Goal: Task Accomplishment & Management: Use online tool/utility

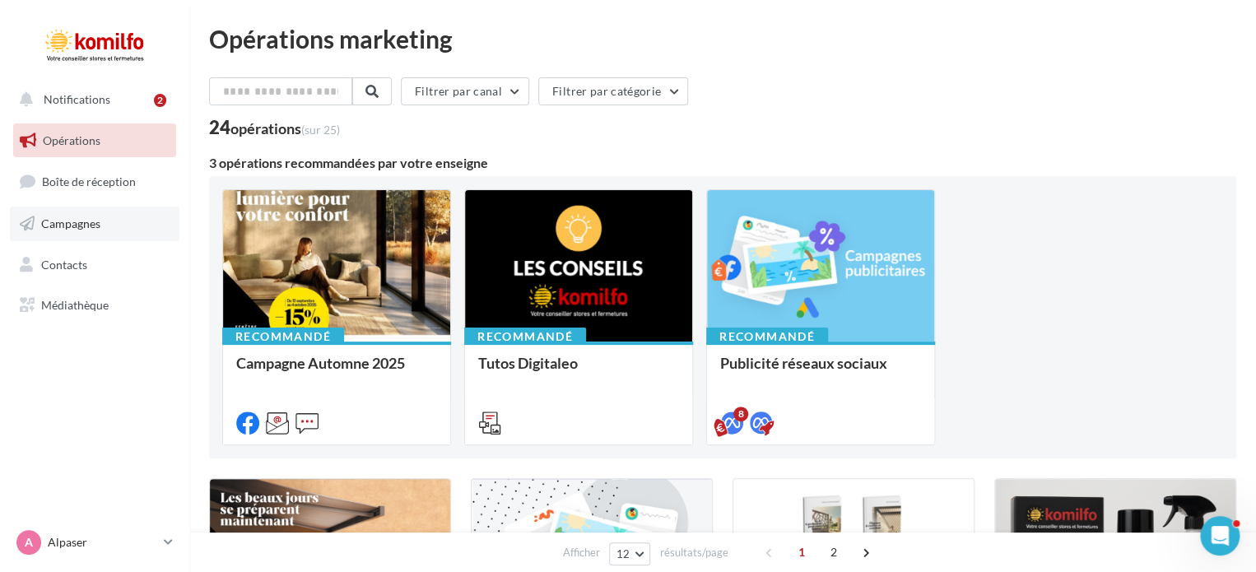
click at [109, 233] on link "Campagnes" at bounding box center [95, 224] width 170 height 35
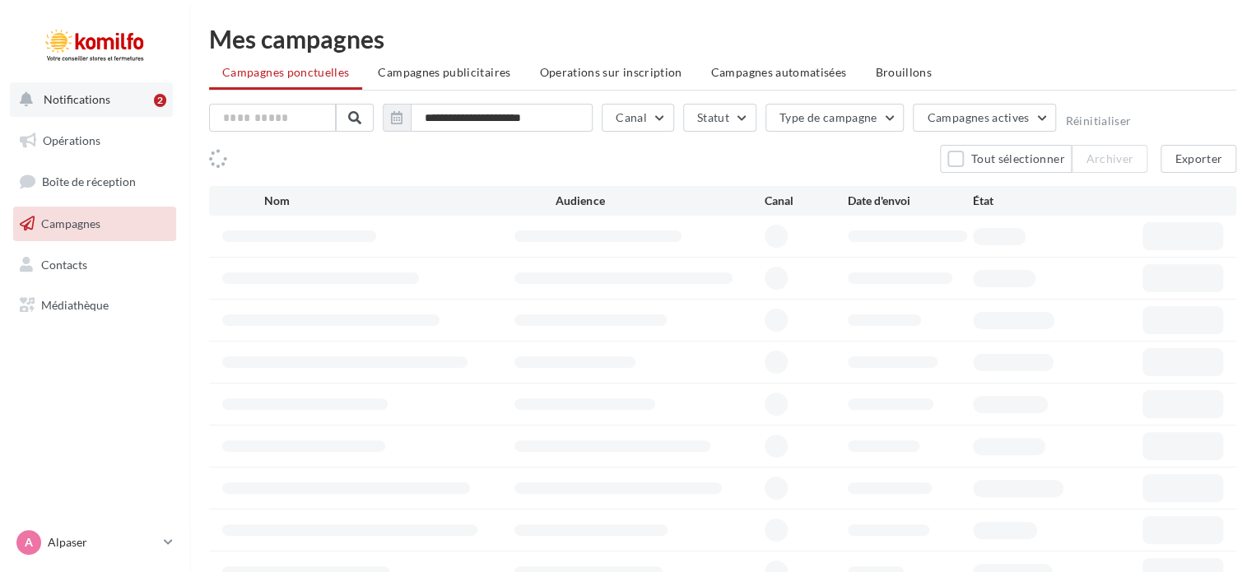
click at [112, 96] on button "Notifications 2" at bounding box center [91, 99] width 163 height 35
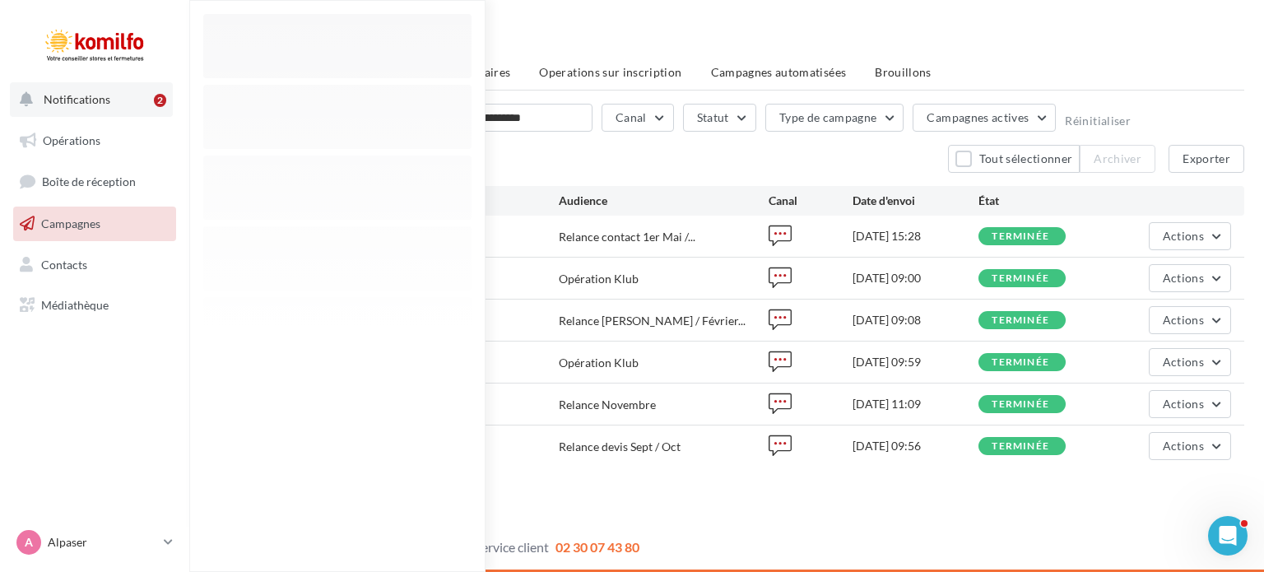
click at [139, 105] on button "Notifications 2" at bounding box center [91, 99] width 163 height 35
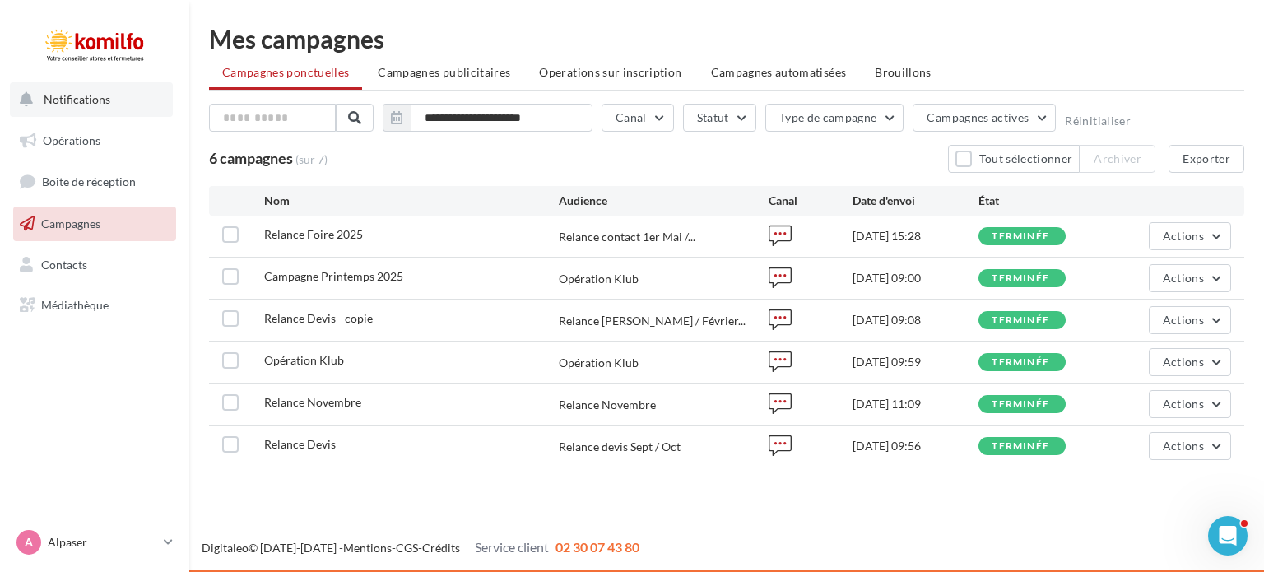
click at [112, 104] on button "Notifications" at bounding box center [91, 99] width 163 height 35
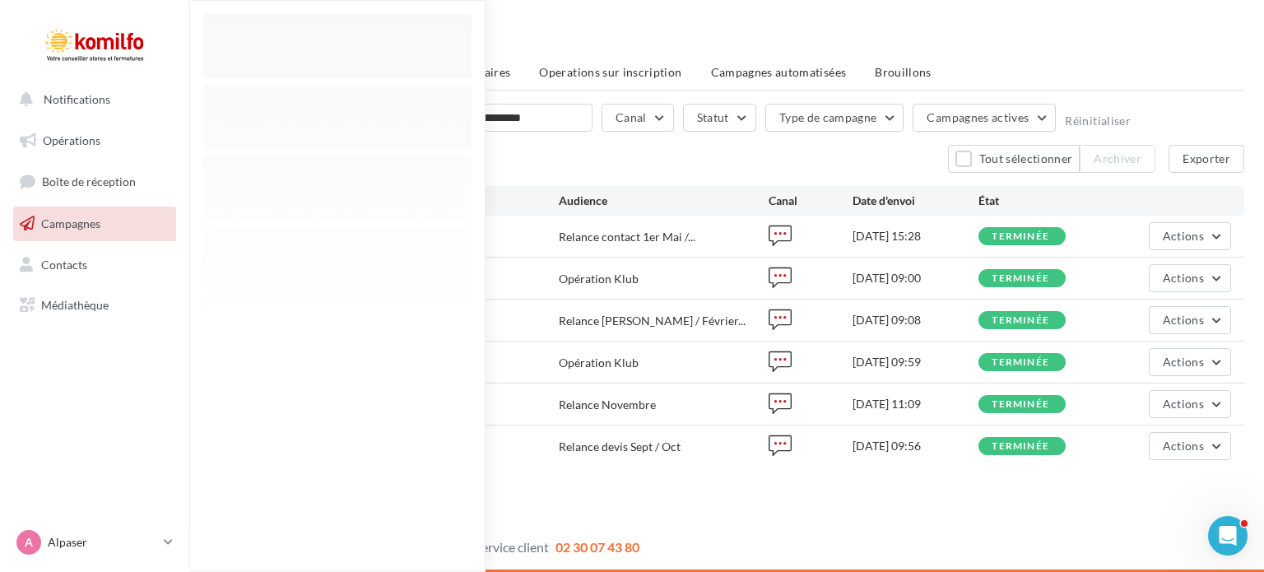
click at [28, 384] on nav "Notifications Opérations Boîte de réception Campagnes Contacts Mes cibles Média…" at bounding box center [94, 286] width 189 height 572
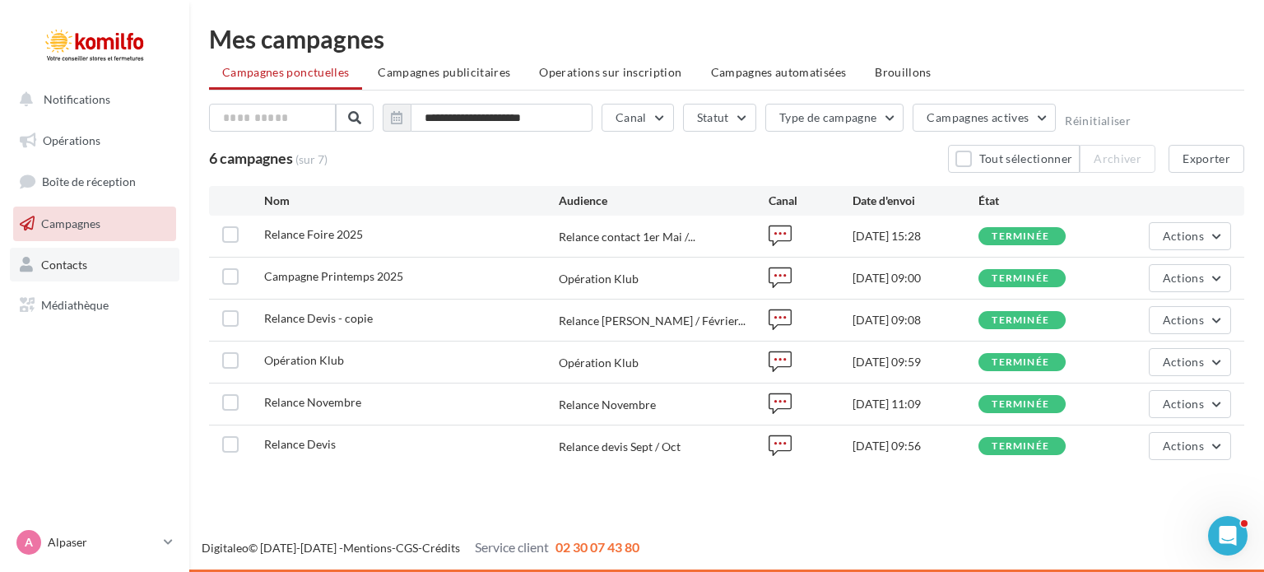
click at [109, 273] on link "Contacts" at bounding box center [95, 265] width 170 height 35
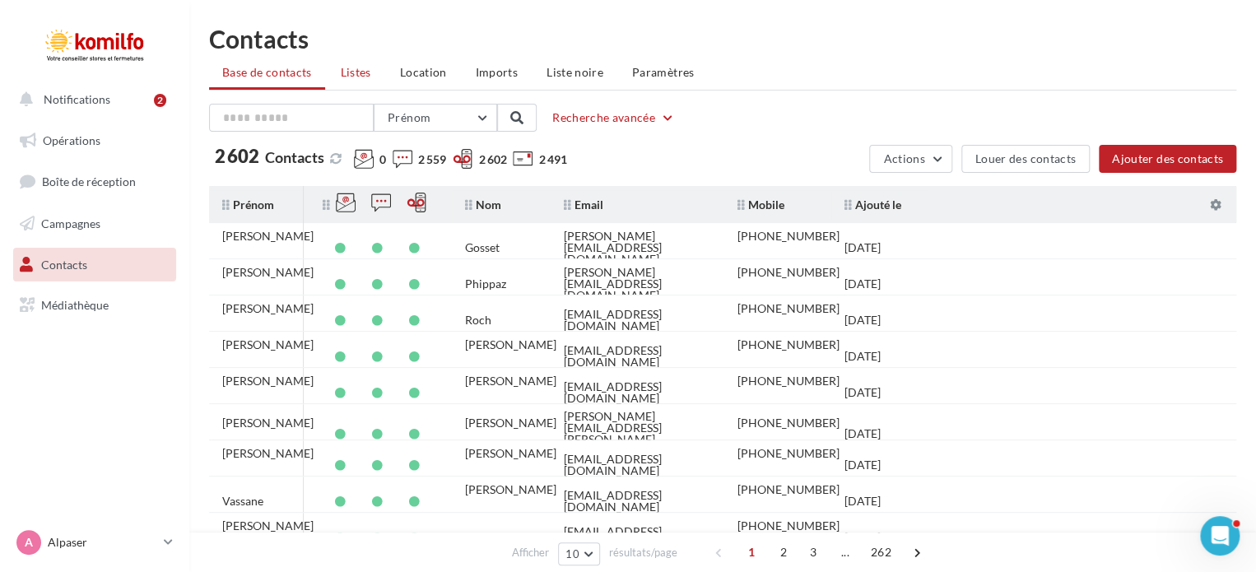
click at [377, 68] on li "Listes" at bounding box center [356, 73] width 57 height 30
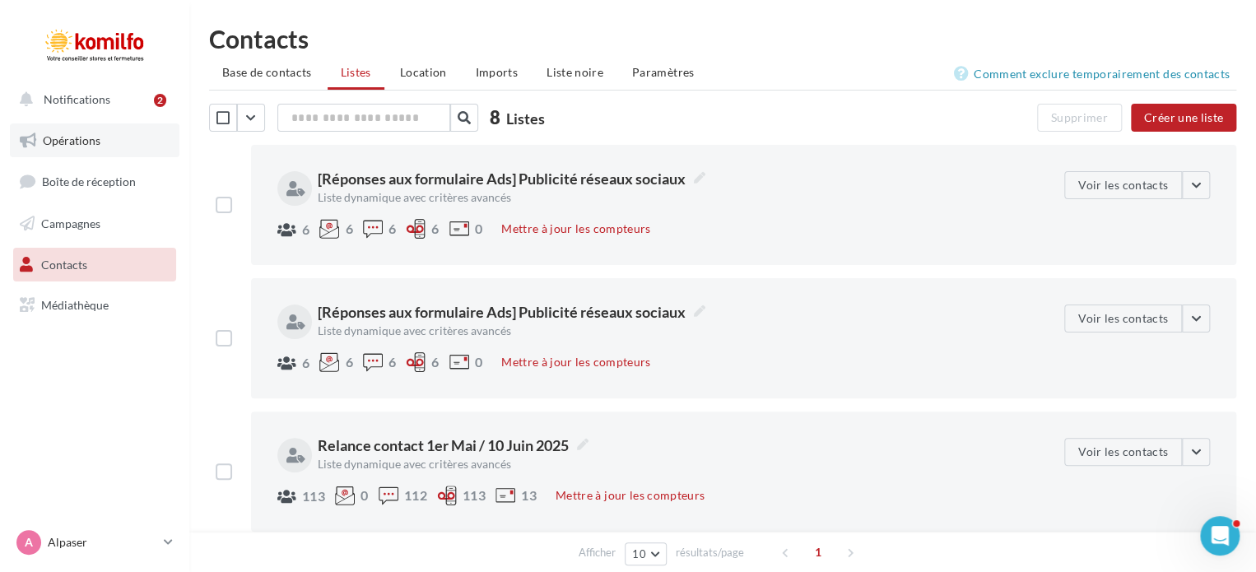
click at [90, 144] on span "Opérations" at bounding box center [72, 140] width 58 height 14
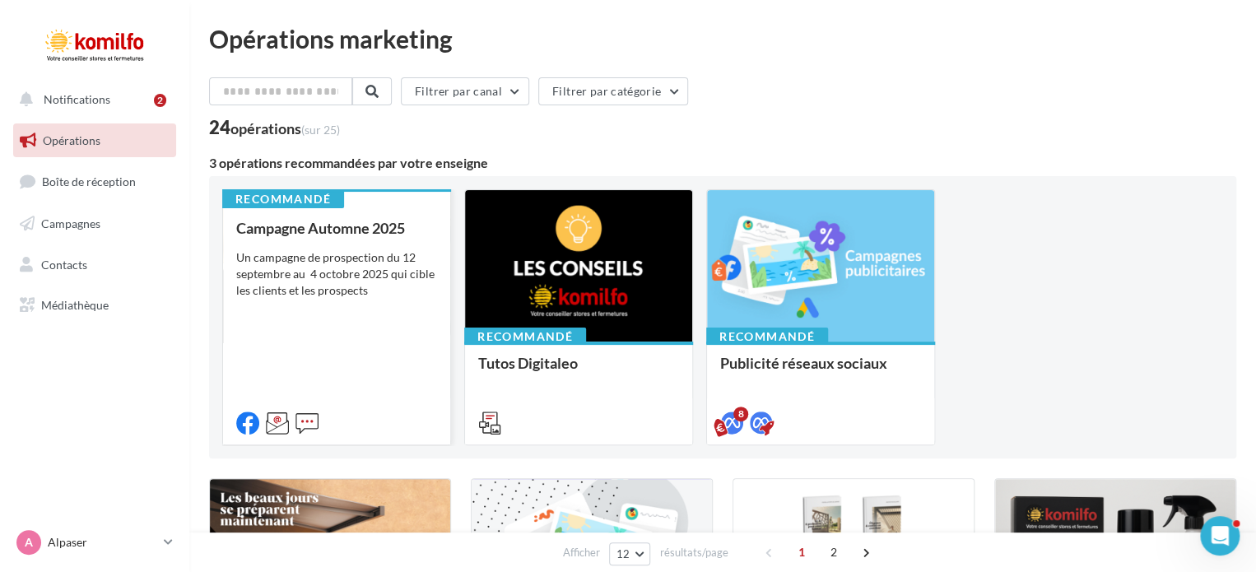
click at [391, 266] on div "Un campagne de prospection du 12 septembre au 4 octobre 2025 qui cible les clie…" at bounding box center [336, 273] width 201 height 49
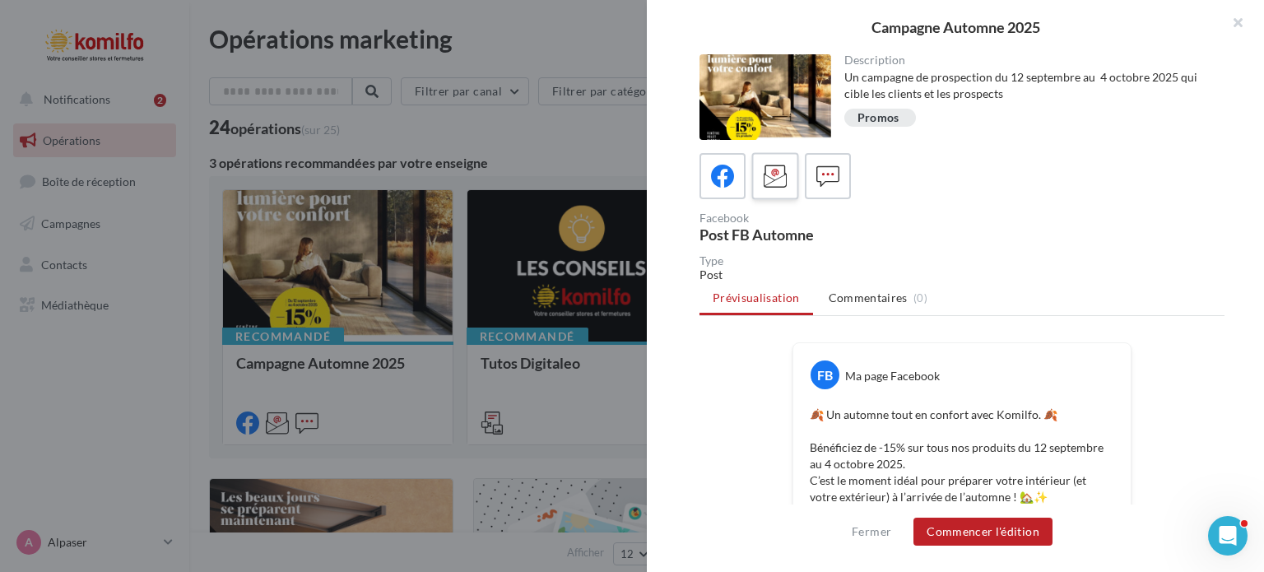
click at [780, 175] on icon at bounding box center [776, 177] width 24 height 24
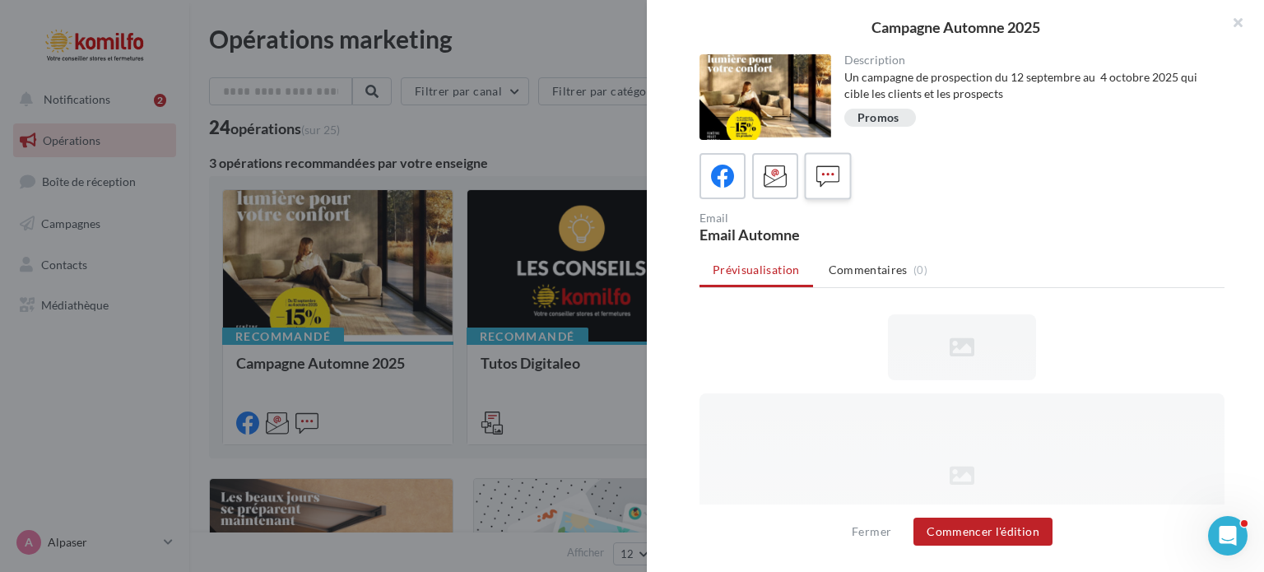
click at [813, 170] on div at bounding box center [828, 176] width 30 height 30
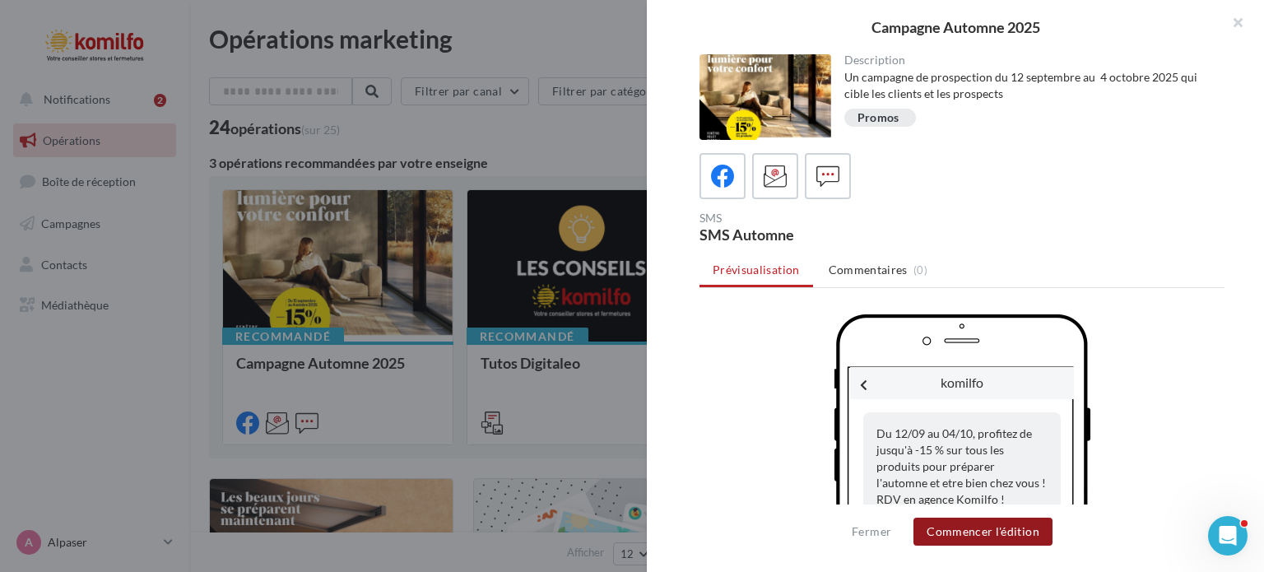
click at [990, 526] on button "Commencer l'édition" at bounding box center [983, 532] width 139 height 28
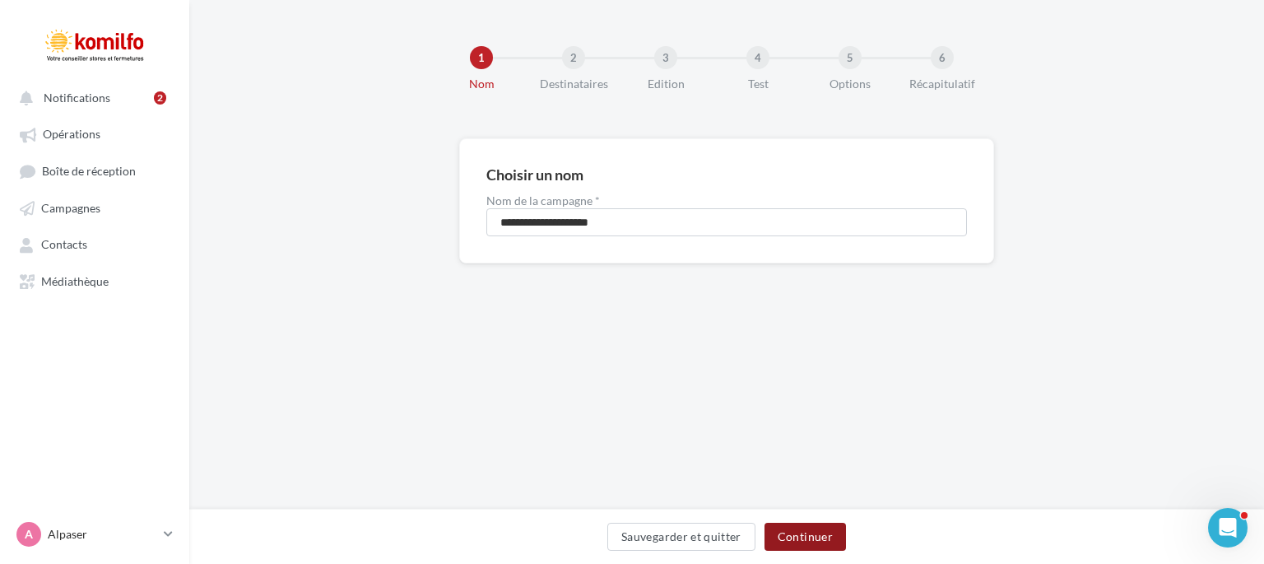
click at [799, 532] on button "Continuer" at bounding box center [805, 537] width 81 height 28
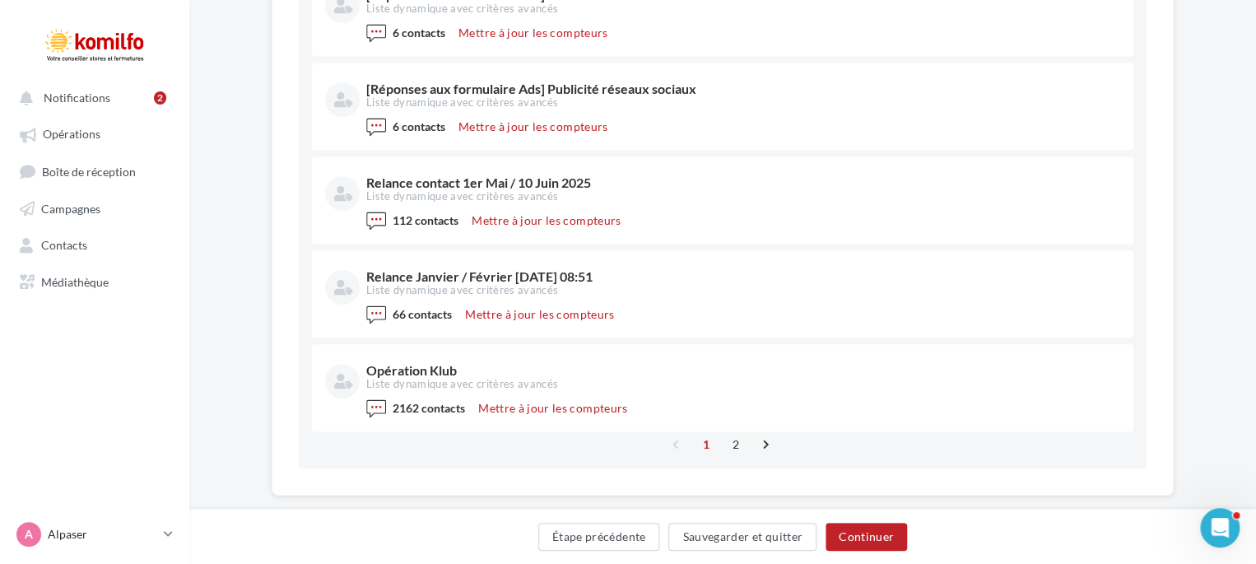
scroll to position [406, 0]
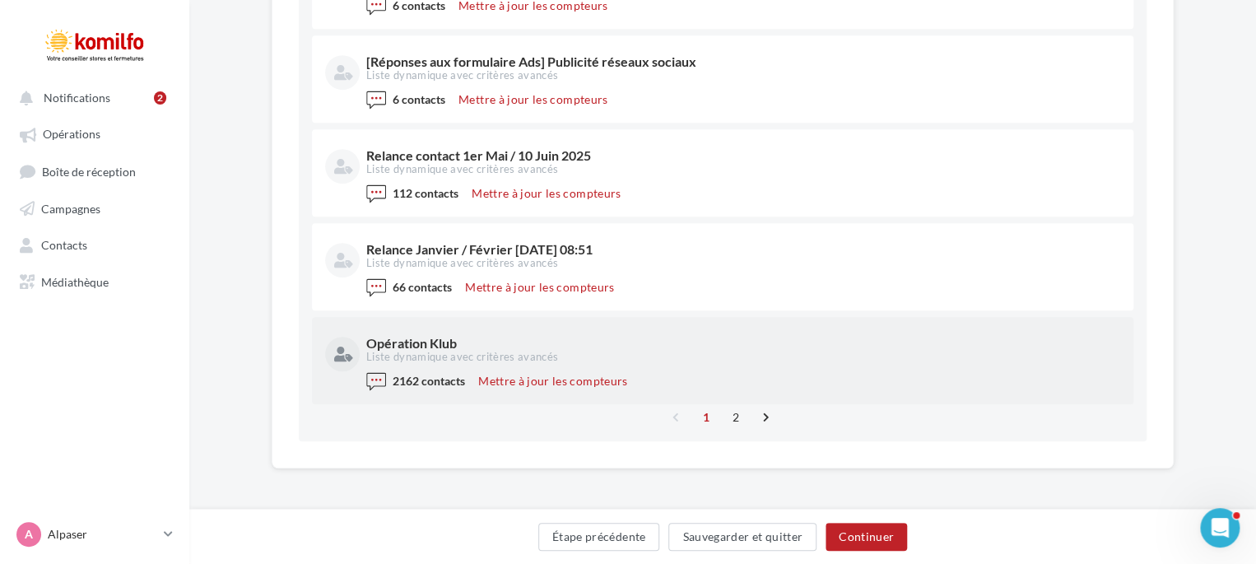
click at [435, 339] on div "Opération Klub" at bounding box center [741, 343] width 751 height 13
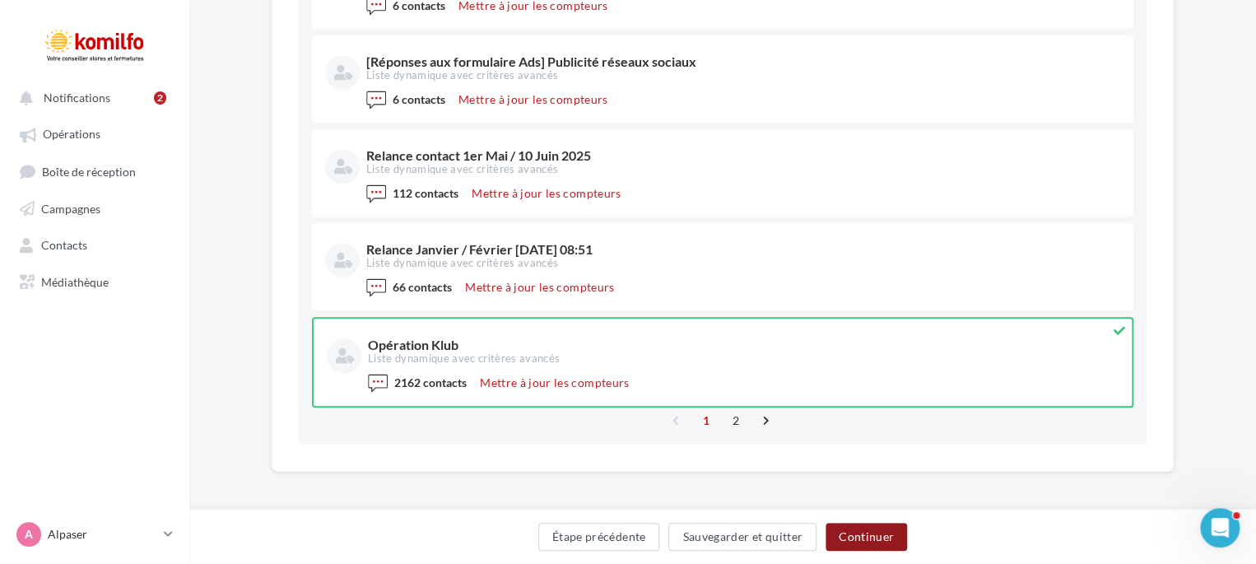
click at [886, 539] on button "Continuer" at bounding box center [866, 537] width 81 height 28
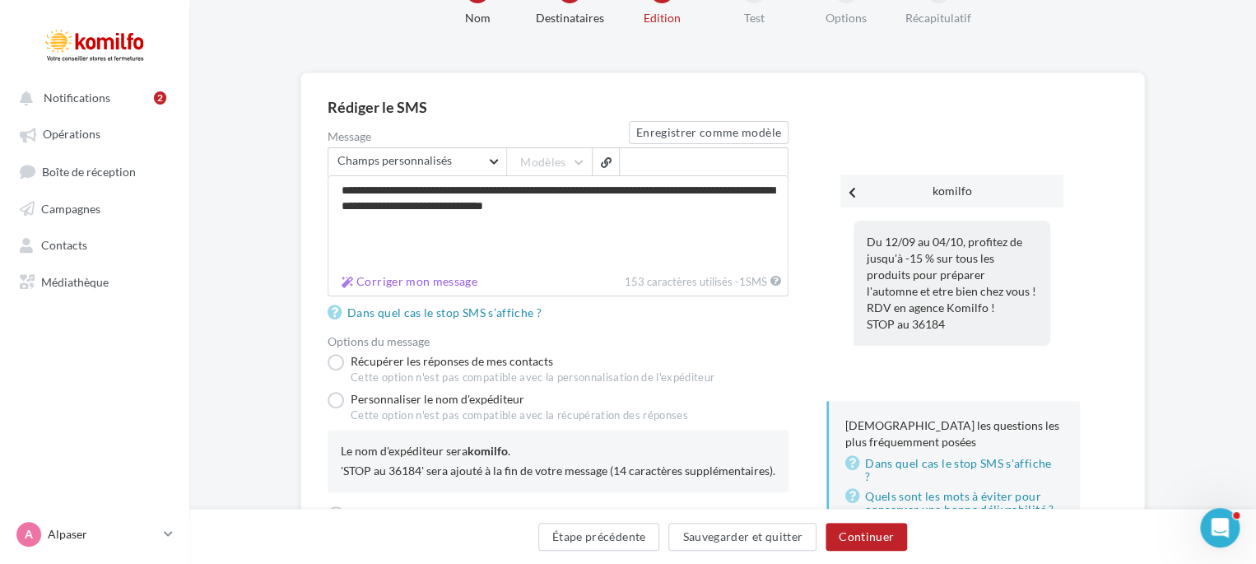
scroll to position [151, 0]
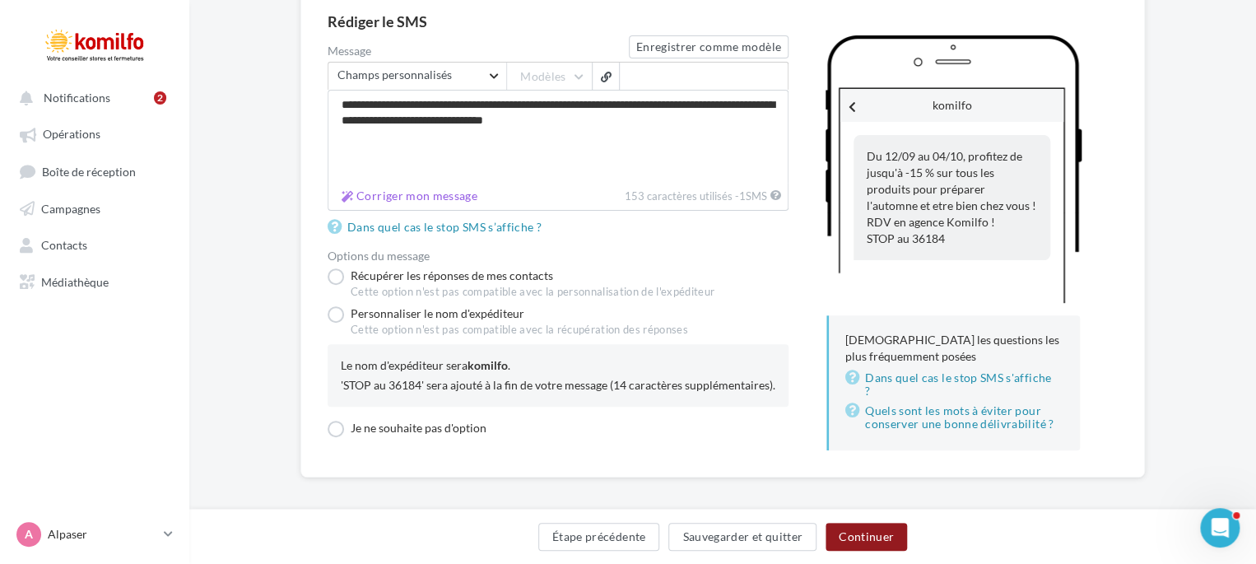
click at [863, 529] on button "Continuer" at bounding box center [866, 537] width 81 height 28
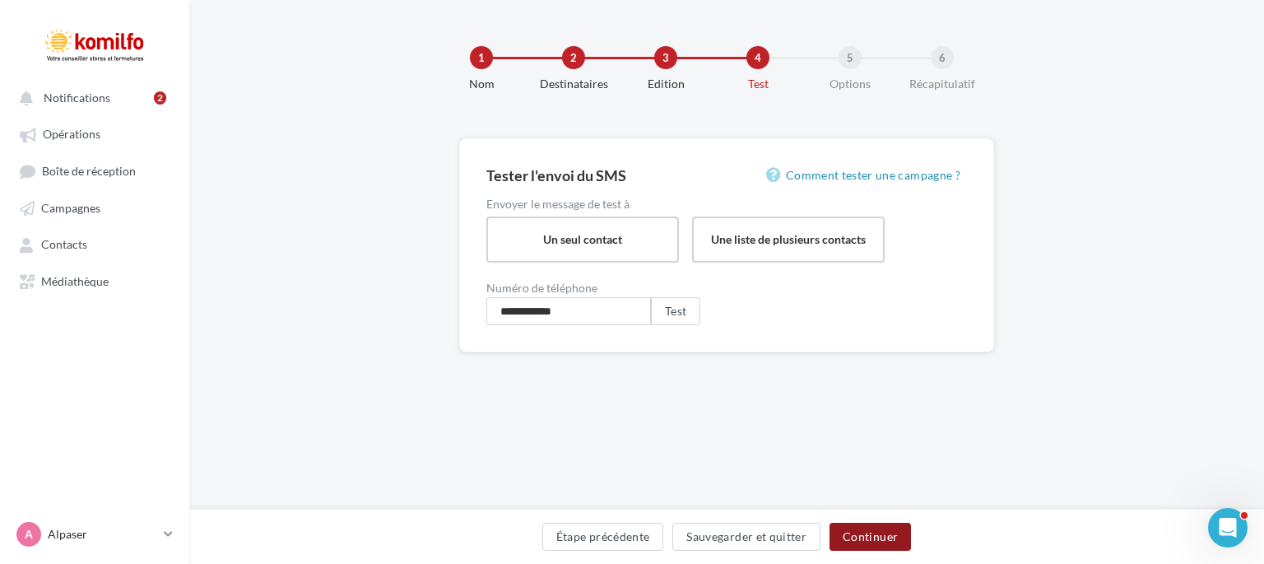
click at [882, 538] on button "Continuer" at bounding box center [870, 537] width 81 height 28
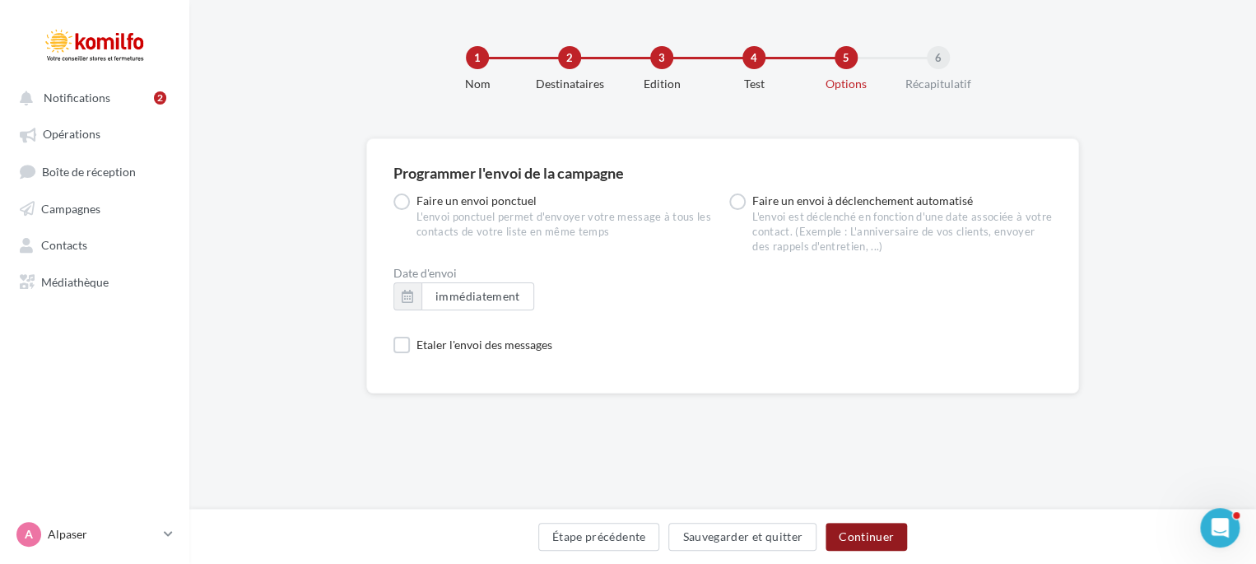
click at [883, 530] on button "Continuer" at bounding box center [866, 537] width 81 height 28
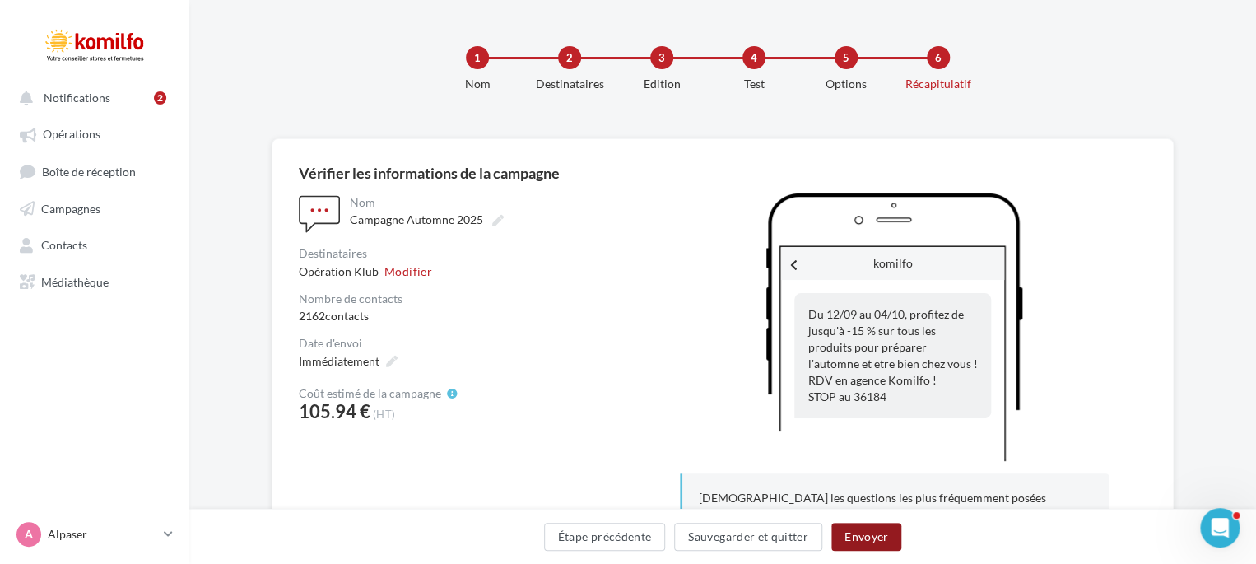
click at [886, 542] on button "Envoyer" at bounding box center [866, 537] width 70 height 28
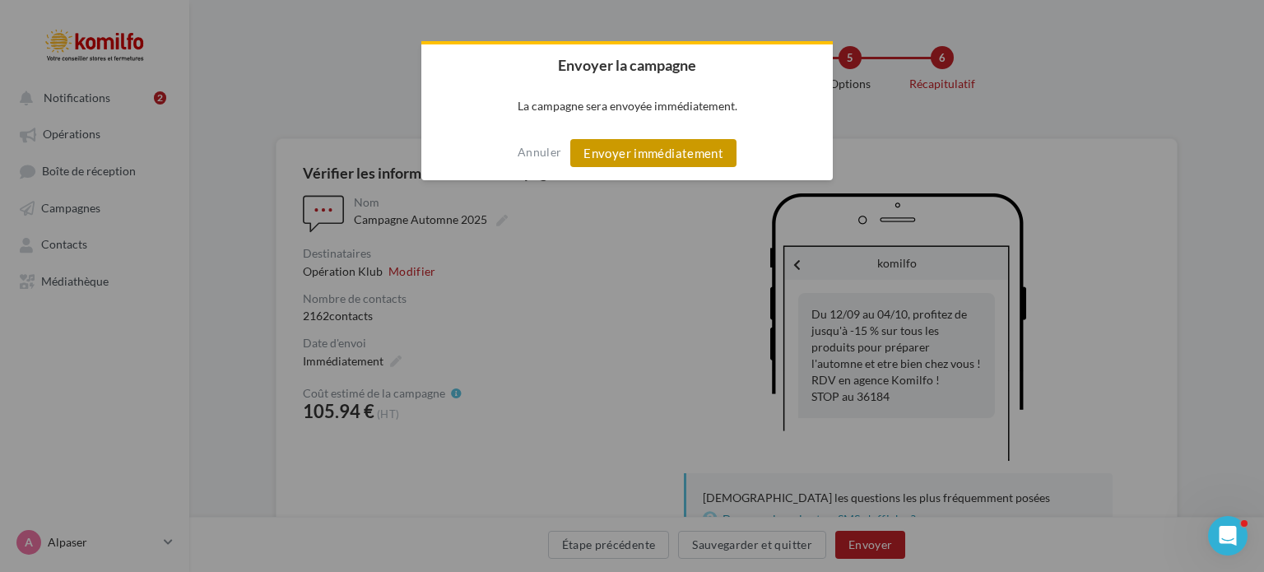
click at [685, 157] on button "Envoyer immédiatement" at bounding box center [653, 153] width 166 height 28
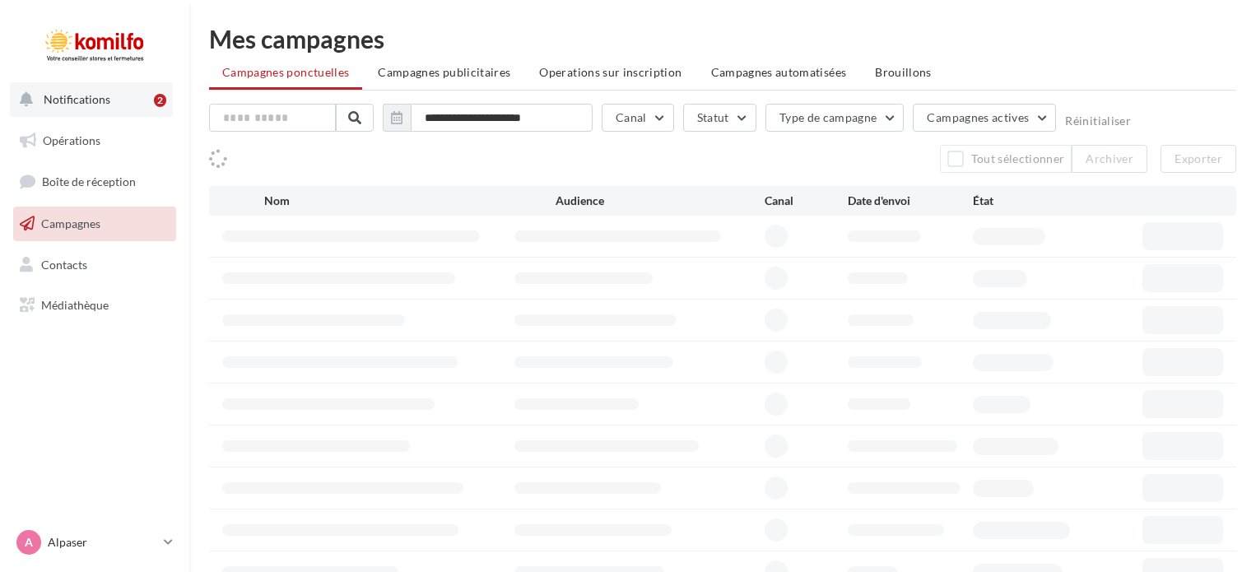
drag, startPoint x: 0, startPoint y: 0, endPoint x: 103, endPoint y: 105, distance: 146.7
click at [103, 104] on span "Notifications" at bounding box center [77, 99] width 67 height 14
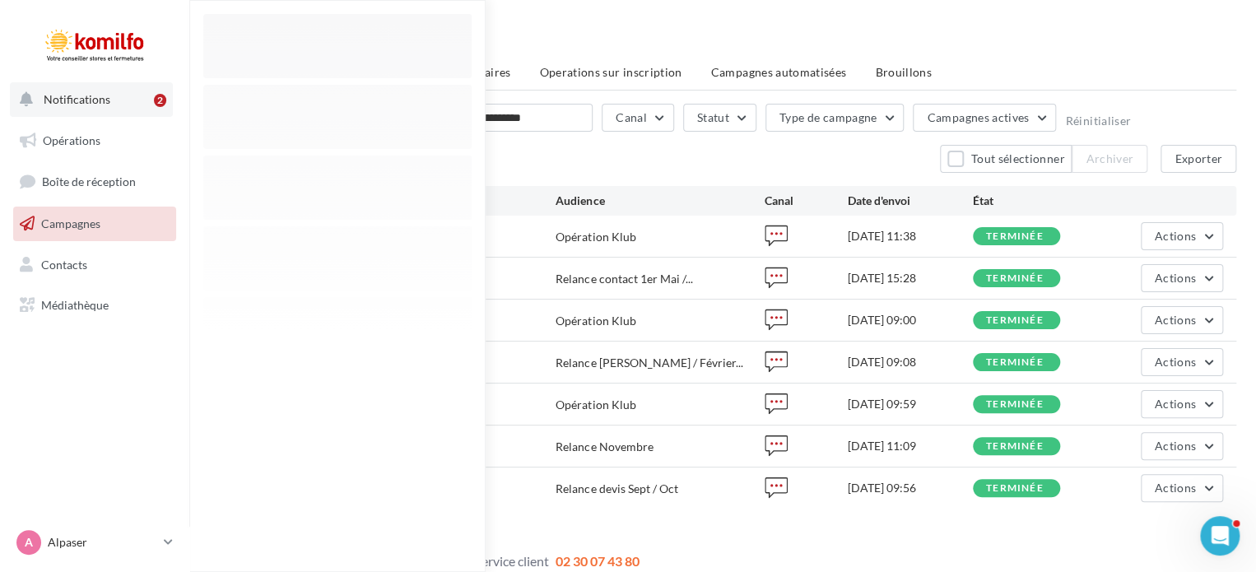
click at [107, 91] on button "Notifications 2" at bounding box center [91, 99] width 163 height 35
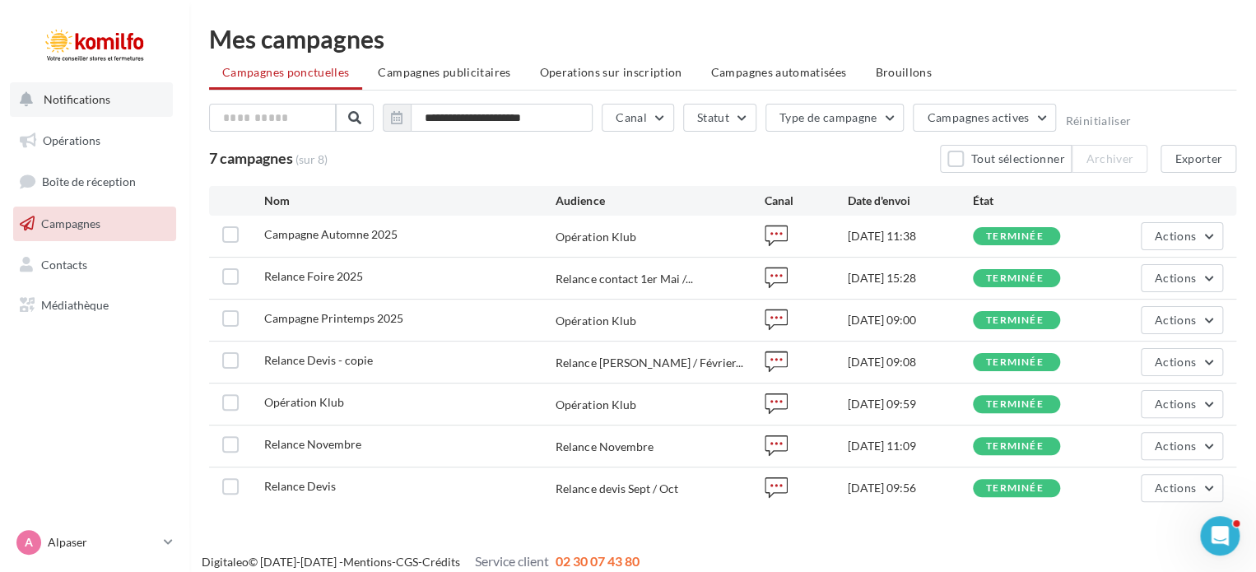
click at [107, 91] on button "Notifications" at bounding box center [91, 99] width 163 height 35
